Goal: Book appointment/travel/reservation

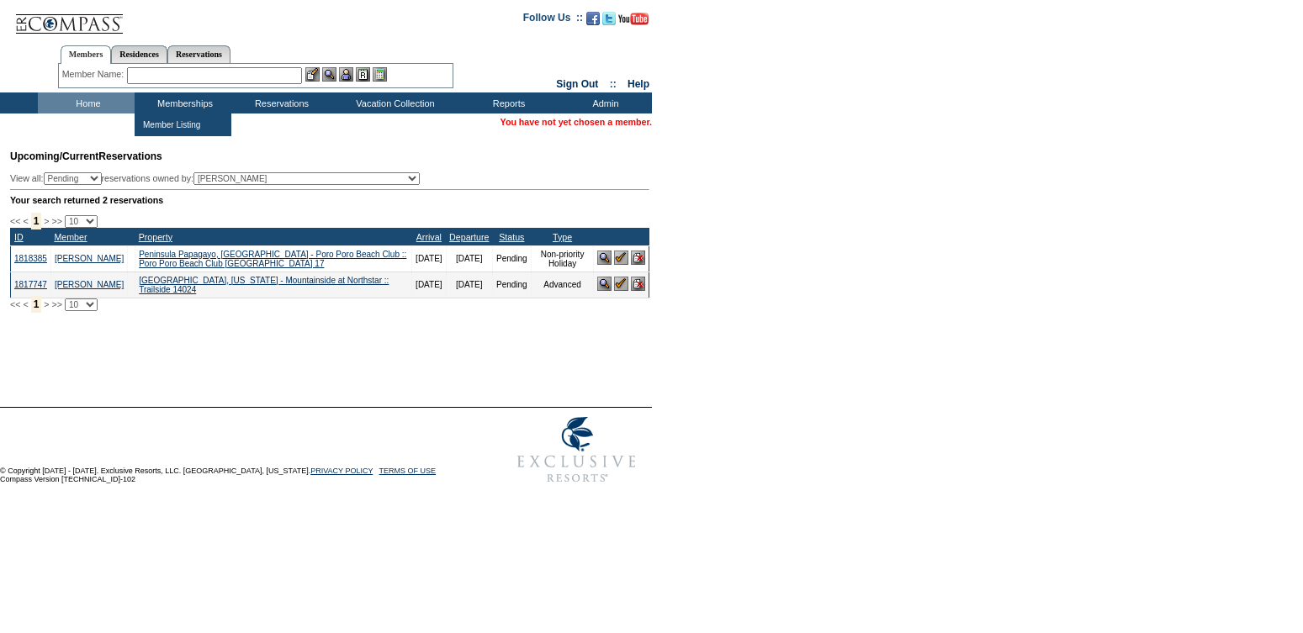
click at [193, 72] on input "text" at bounding box center [214, 75] width 175 height 17
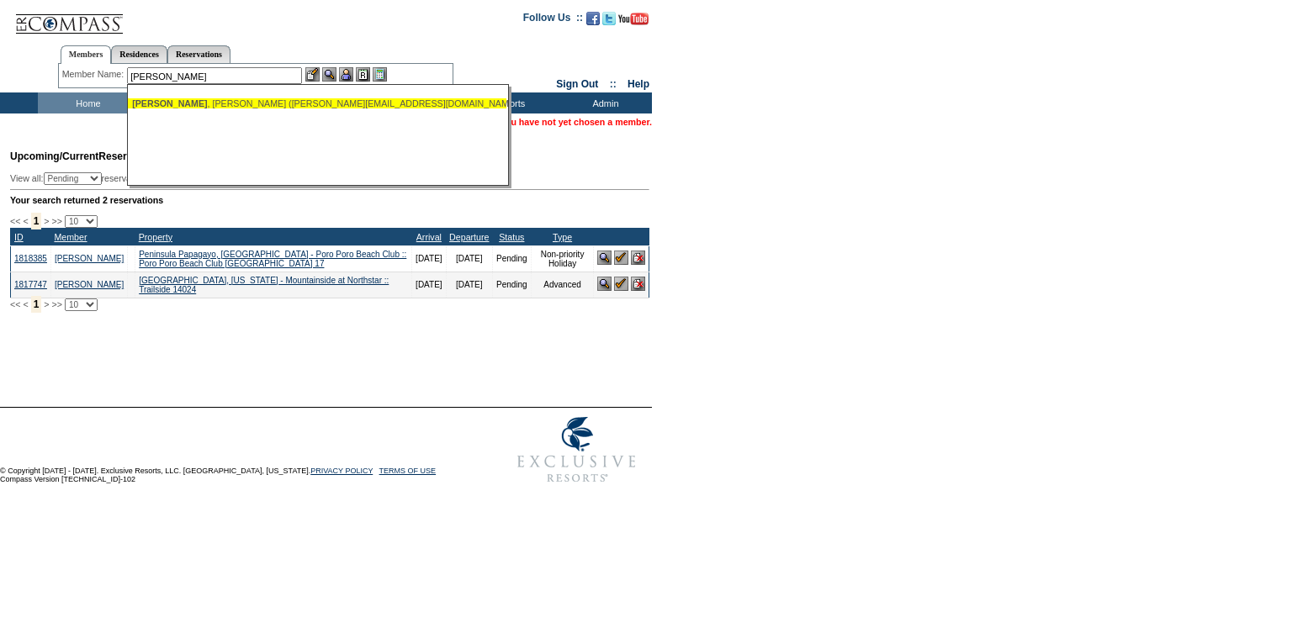
click at [176, 104] on div "[PERSON_NAME] ([PERSON_NAME][EMAIL_ADDRESS][DOMAIN_NAME])" at bounding box center [317, 103] width 370 height 10
type input "[PERSON_NAME] ([PERSON_NAME][EMAIL_ADDRESS][DOMAIN_NAME])"
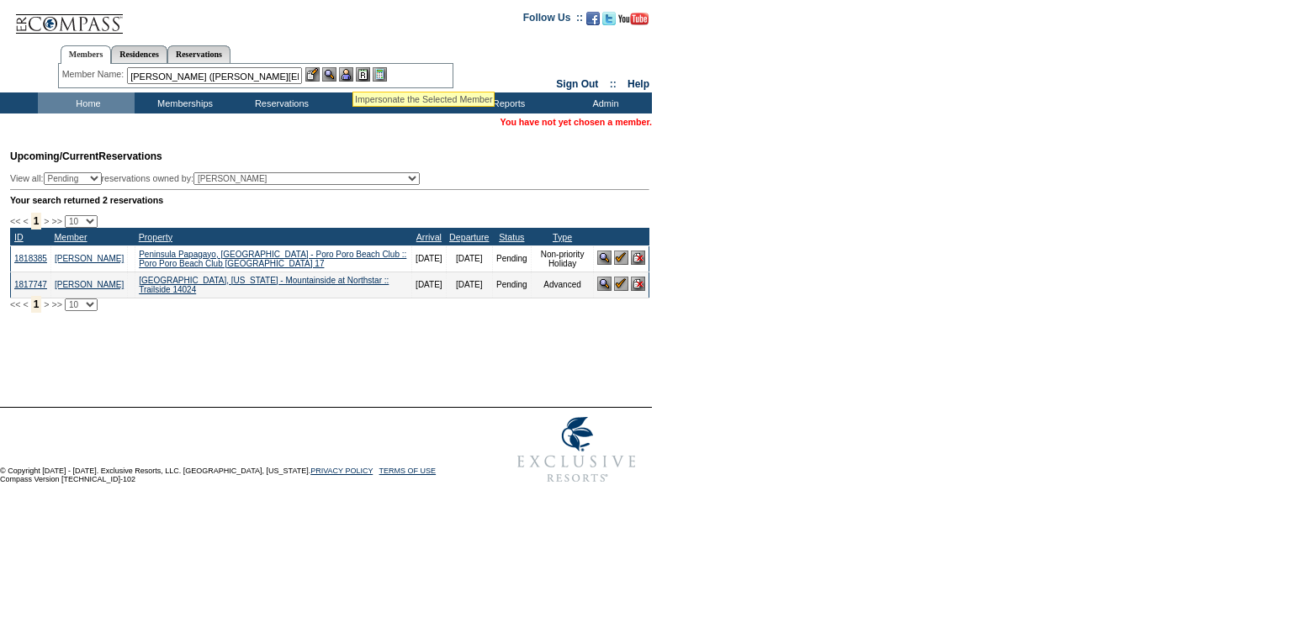
click at [352, 71] on img at bounding box center [346, 74] width 14 height 14
click at [334, 69] on img at bounding box center [329, 74] width 14 height 14
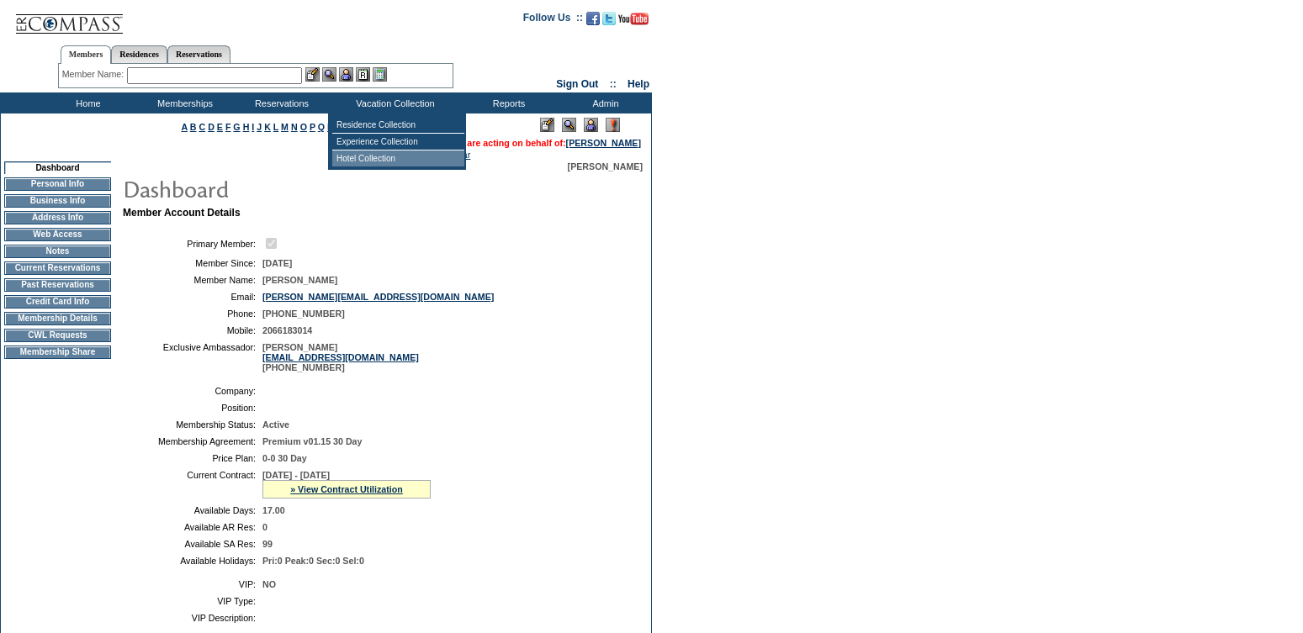
click at [368, 157] on td "Hotel Collection" at bounding box center [398, 159] width 132 height 16
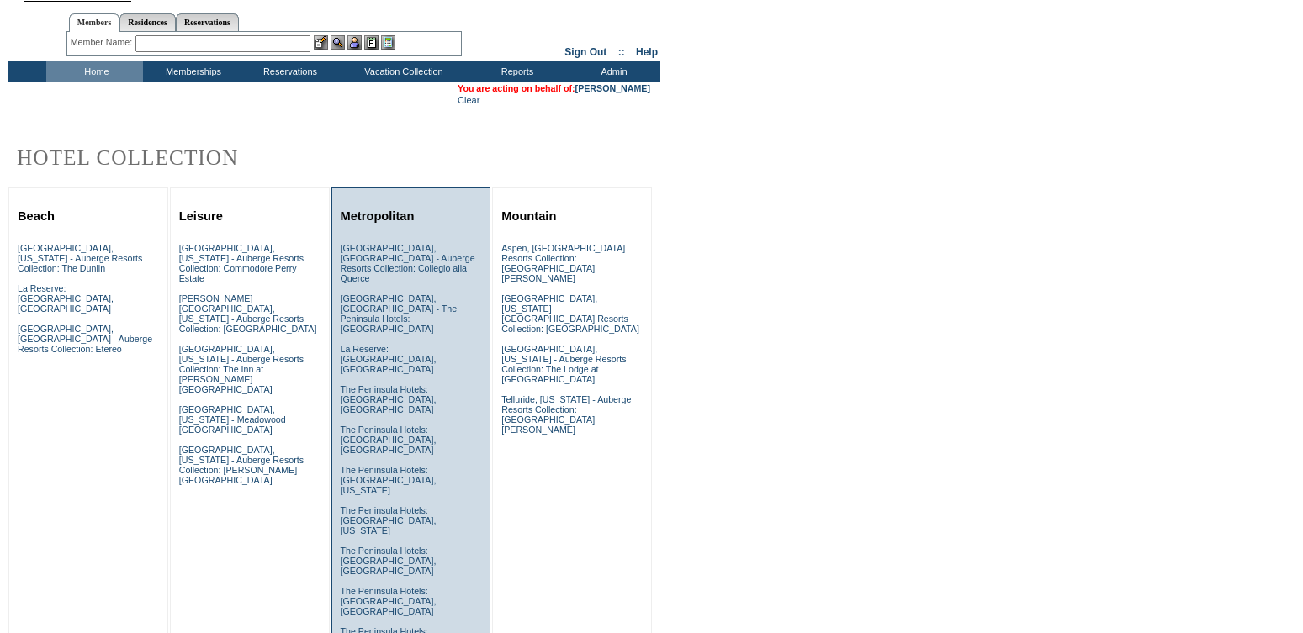
scroll to position [47, 0]
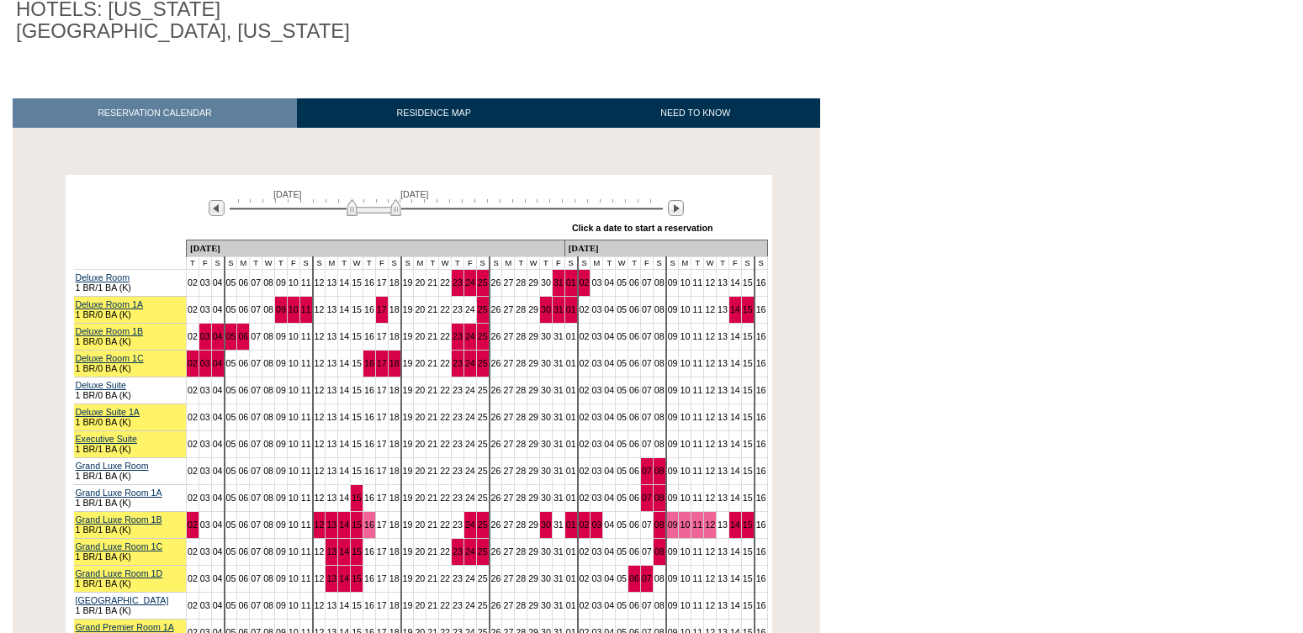
scroll to position [283, 0]
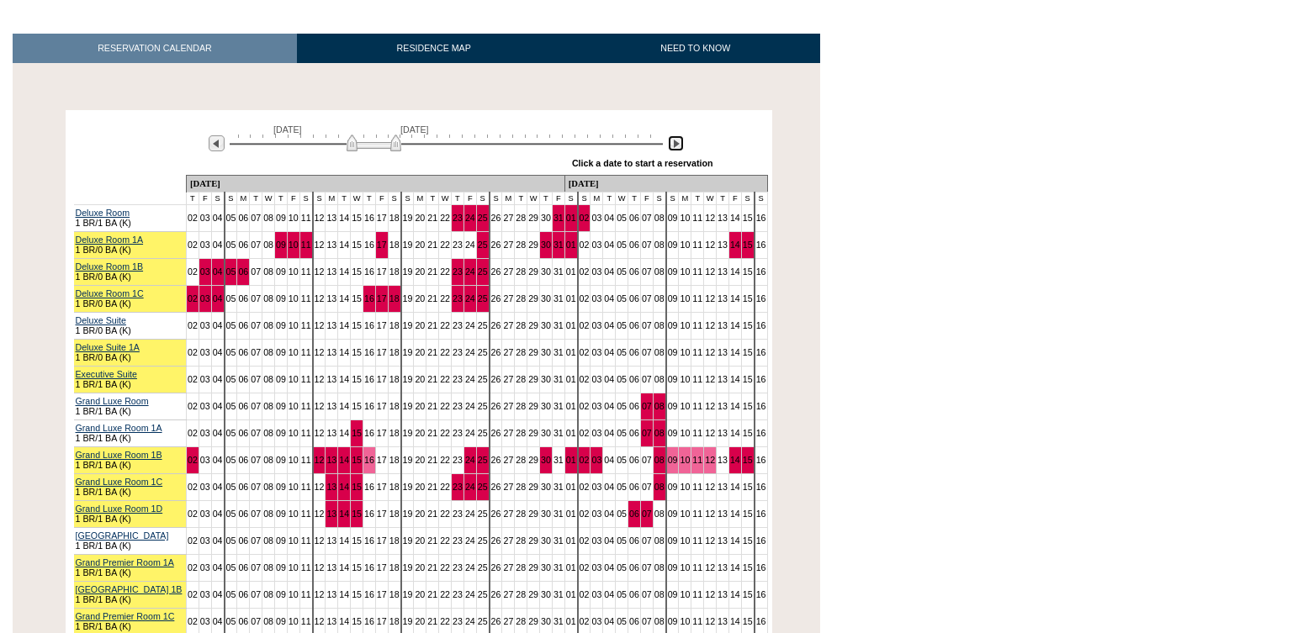
click at [679, 135] on img at bounding box center [676, 143] width 16 height 16
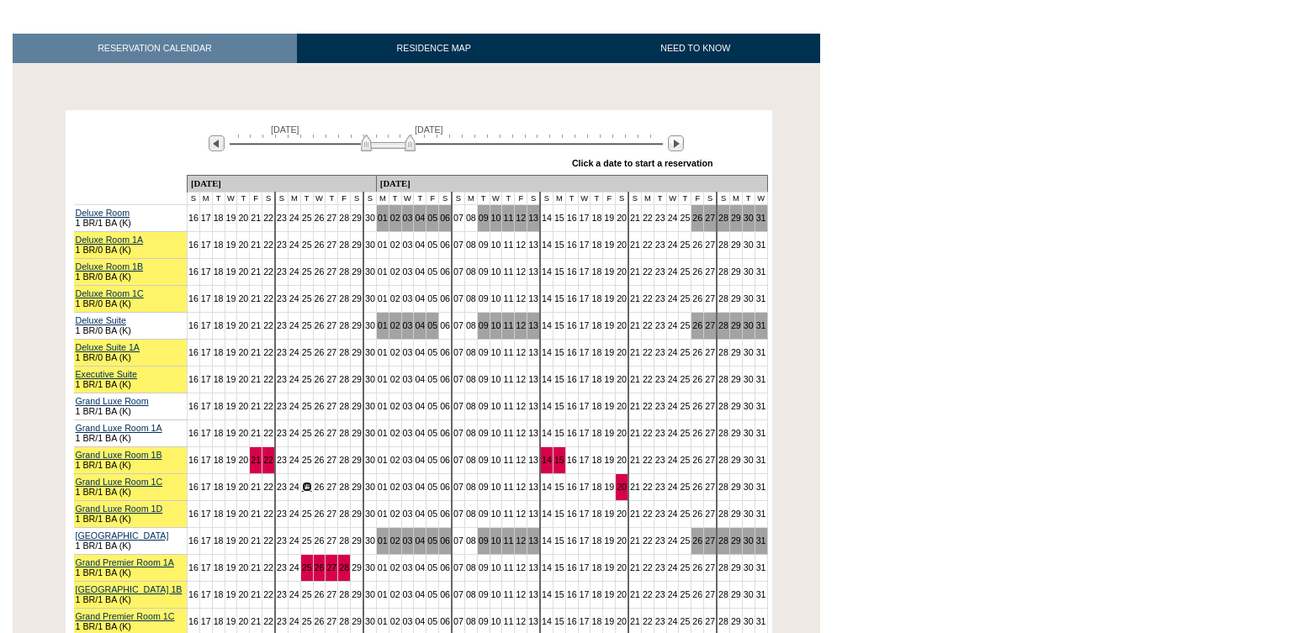
click at [302, 482] on link "25" at bounding box center [307, 487] width 10 height 10
